Goal: Check status

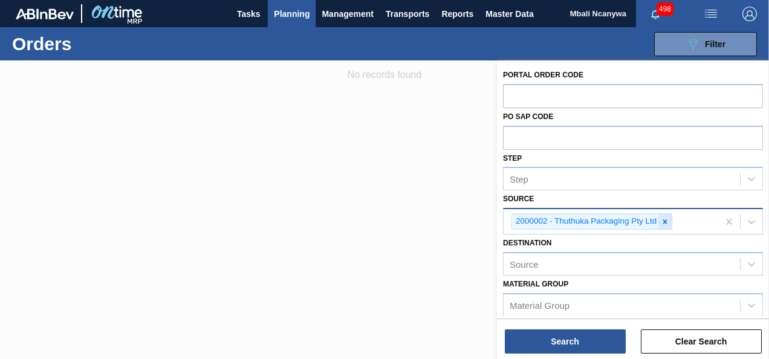
click at [666, 219] on icon at bounding box center [665, 221] width 4 height 4
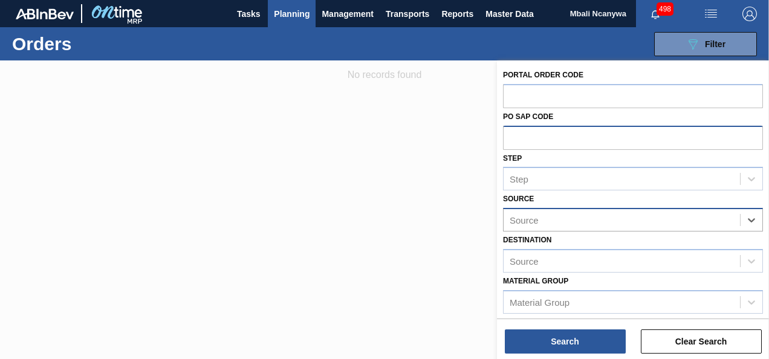
click at [541, 136] on input "text" at bounding box center [633, 137] width 260 height 23
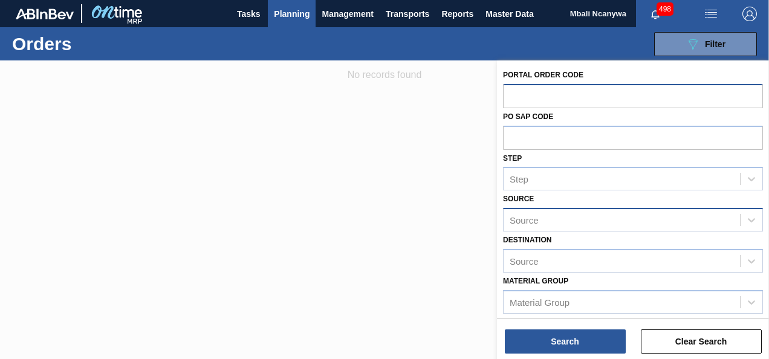
click at [539, 93] on input "text" at bounding box center [633, 95] width 260 height 23
type input "31035"
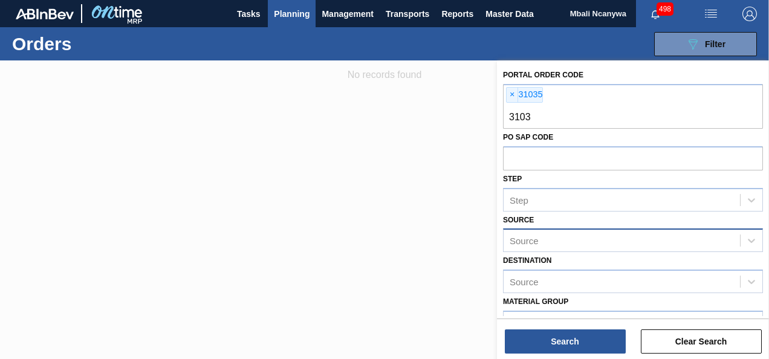
type input "31036"
type input "3738"
drag, startPoint x: 602, startPoint y: 96, endPoint x: 596, endPoint y: 94, distance: 6.2
click at [602, 96] on div "× 3738" at bounding box center [602, 95] width 32 height 16
click at [594, 93] on span "×" at bounding box center [592, 95] width 11 height 15
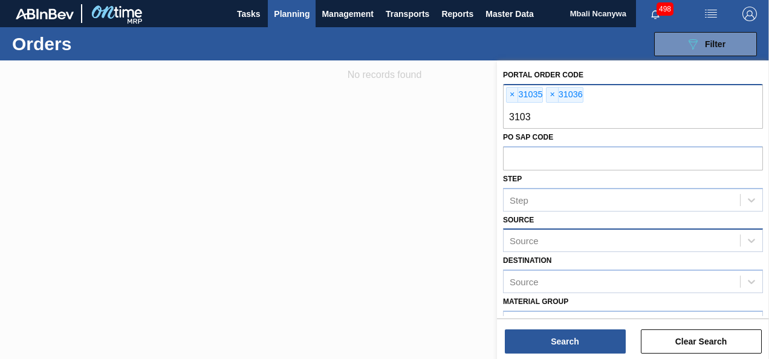
type input "31037"
type input "31038"
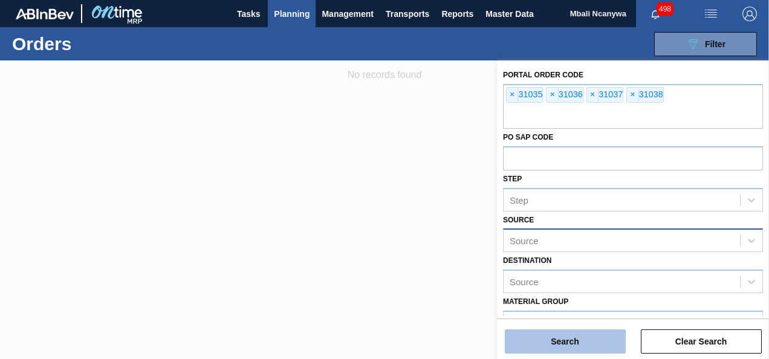
click at [562, 343] on button "Search" at bounding box center [565, 341] width 121 height 24
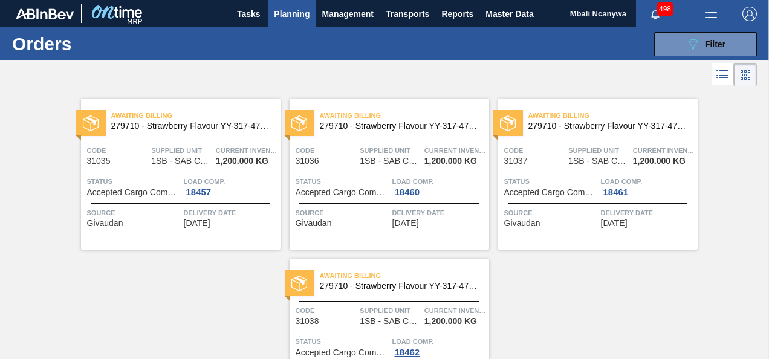
click at [222, 196] on div "Load Comp. 18457" at bounding box center [231, 186] width 94 height 22
click at [238, 180] on span "Load Comp." at bounding box center [231, 181] width 94 height 12
click at [159, 219] on div "Source Givaudan" at bounding box center [134, 217] width 94 height 21
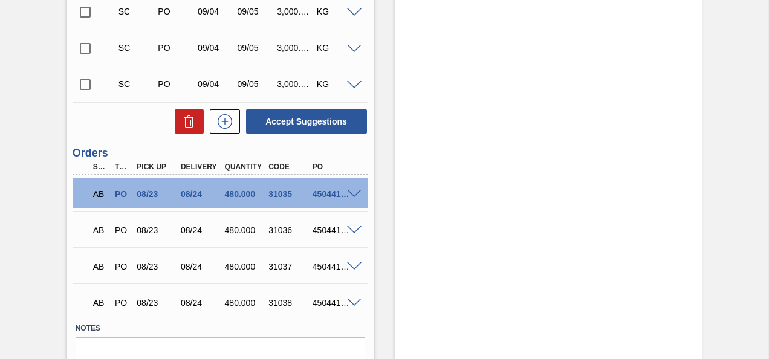
scroll to position [1924, 0]
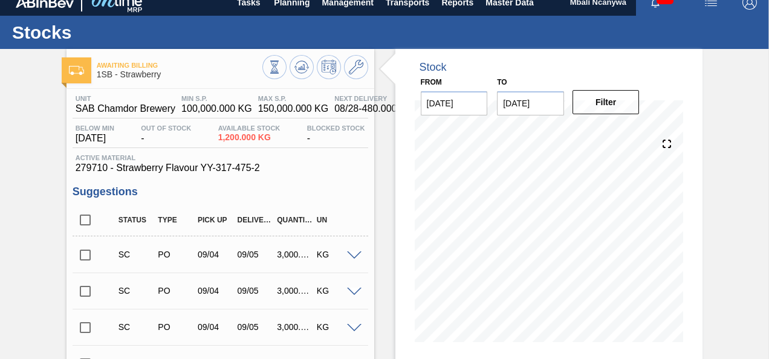
scroll to position [0, 0]
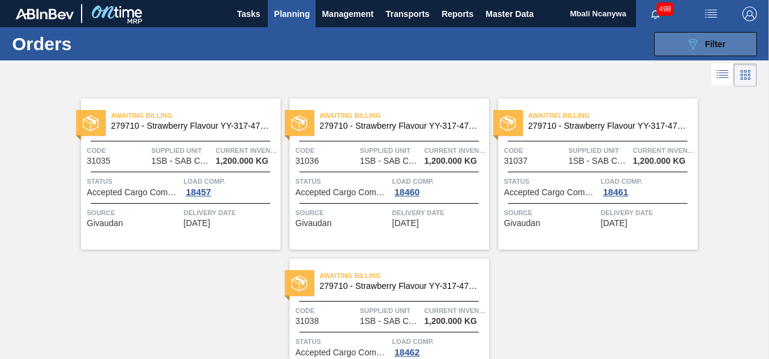
click at [677, 43] on button "089F7B8B-B2A5-4AFE-B5C0-19BA573D28AC Filter" at bounding box center [705, 44] width 103 height 24
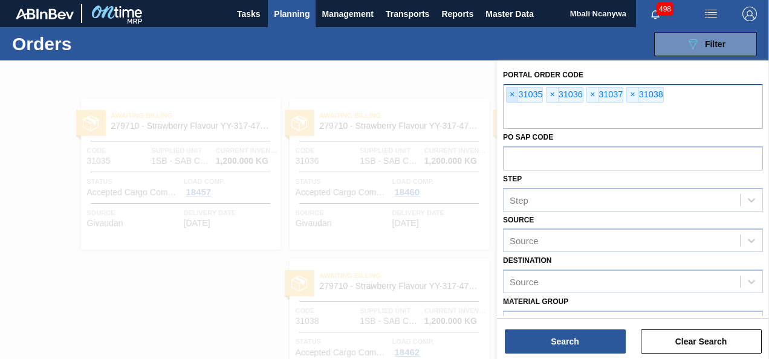
click at [515, 96] on span "×" at bounding box center [512, 95] width 11 height 15
click at [511, 94] on span "×" at bounding box center [512, 95] width 11 height 15
click at [512, 93] on span "×" at bounding box center [512, 95] width 11 height 15
click at [514, 92] on span "×" at bounding box center [512, 95] width 11 height 15
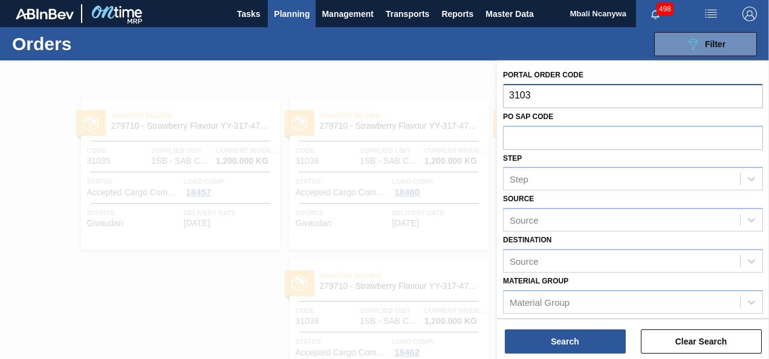
type input "31031"
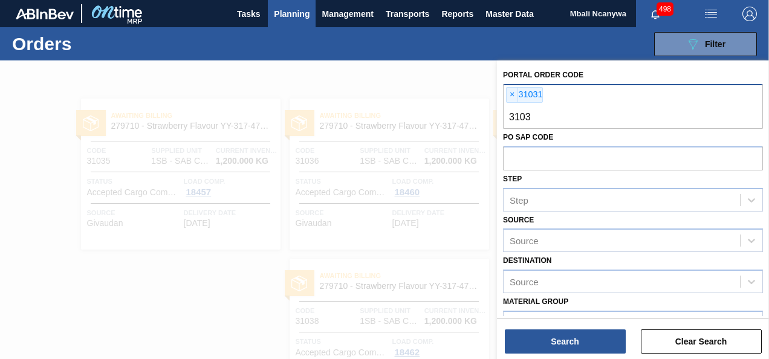
type input "31034"
type input "31033"
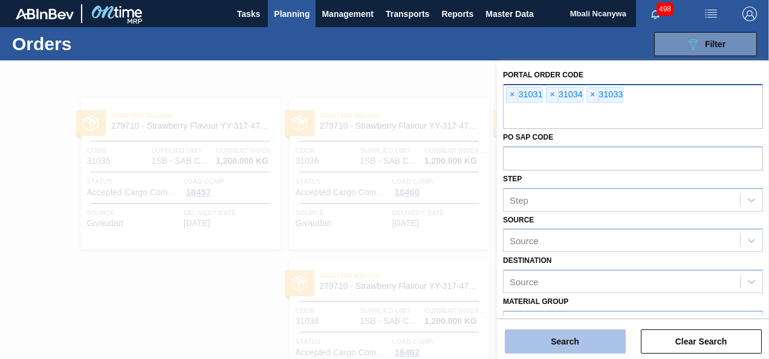
click at [543, 342] on button "Search" at bounding box center [565, 341] width 121 height 24
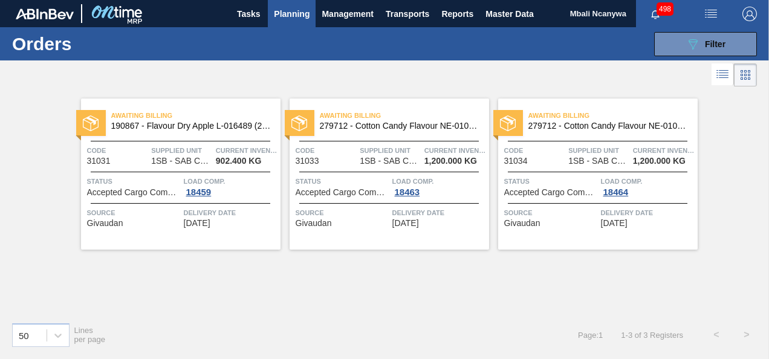
click at [355, 183] on span "Status" at bounding box center [343, 181] width 94 height 12
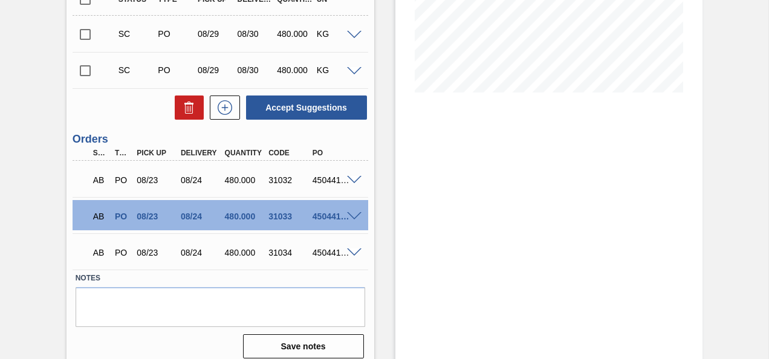
scroll to position [271, 0]
